Goal: Task Accomplishment & Management: Use online tool/utility

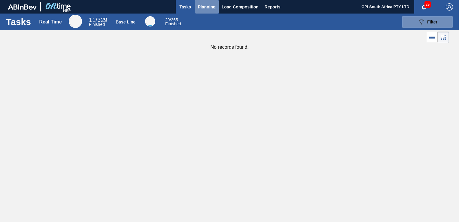
click at [205, 7] on span "Planning" at bounding box center [207, 6] width 18 height 7
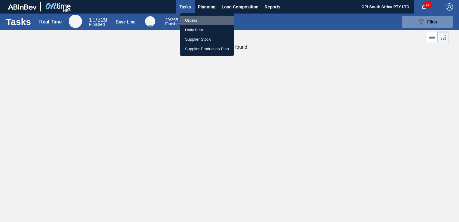
click at [200, 19] on li "Orders" at bounding box center [206, 21] width 53 height 10
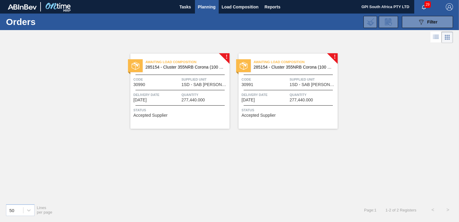
click at [269, 108] on span "Status" at bounding box center [288, 110] width 95 height 6
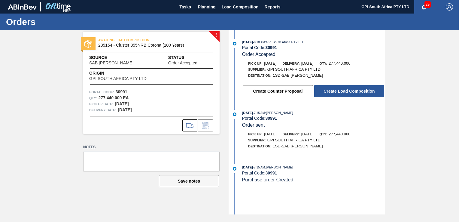
click at [350, 98] on div "Create Counter Proposal Create Load Composition" at bounding box center [313, 90] width 143 height 13
click at [350, 94] on button "Create Load Composition" at bounding box center [349, 91] width 70 height 12
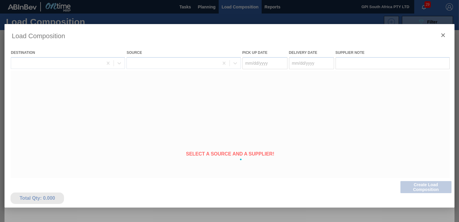
type Date "[DATE]"
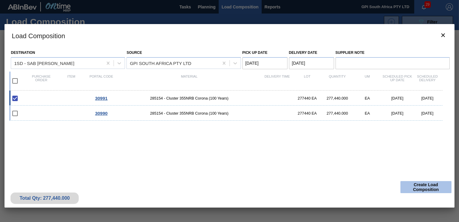
click at [403, 184] on button "Create Load Composition" at bounding box center [425, 187] width 51 height 12
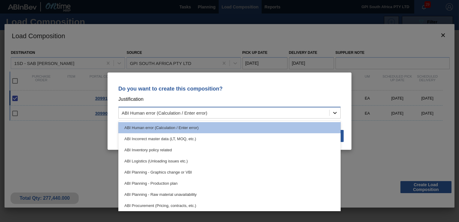
click at [334, 115] on icon at bounding box center [335, 113] width 6 height 6
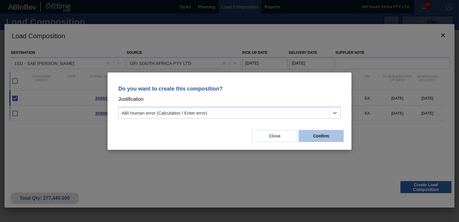
click at [319, 140] on button "Confirm" at bounding box center [321, 136] width 45 height 12
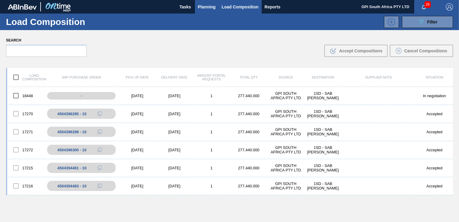
click at [198, 3] on span "Planning" at bounding box center [207, 6] width 18 height 7
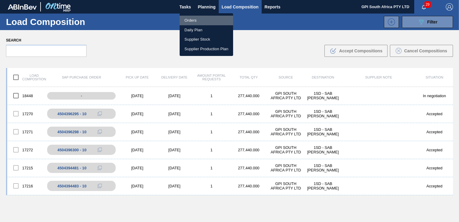
click at [195, 19] on li "Orders" at bounding box center [206, 21] width 53 height 10
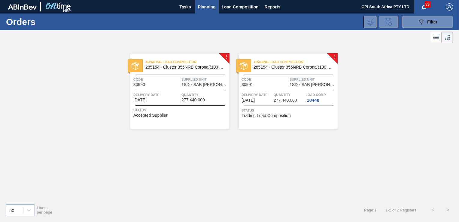
click at [252, 118] on div "Trading Load Composition 285154 - Cluster 355NRB Corona (100 Years) Code 30991 …" at bounding box center [287, 90] width 99 height 75
click at [233, 10] on span "Load Composition" at bounding box center [240, 6] width 37 height 7
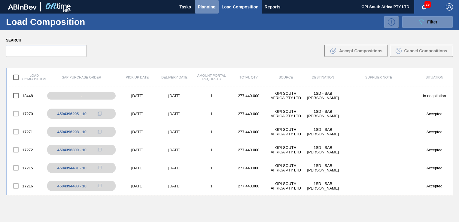
click at [196, 7] on button "Planning" at bounding box center [207, 7] width 24 height 14
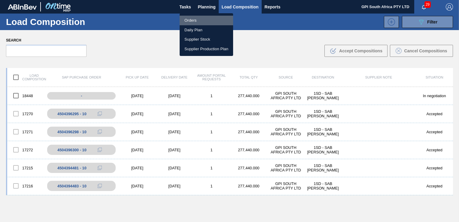
click at [208, 19] on li "Orders" at bounding box center [206, 21] width 53 height 10
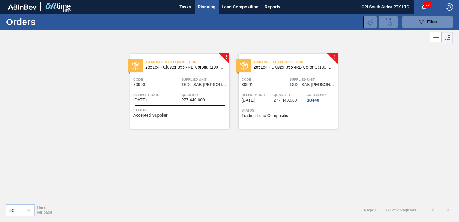
click at [261, 84] on div "Code 30991" at bounding box center [264, 81] width 47 height 11
